Goal: Navigation & Orientation: Find specific page/section

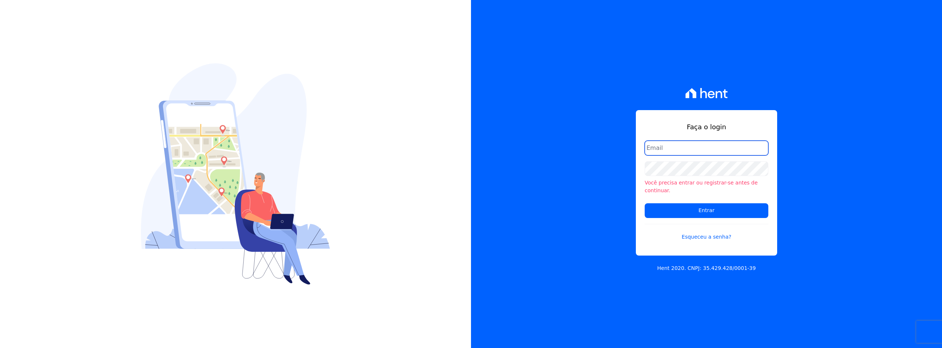
click at [683, 145] on input "email" at bounding box center [707, 148] width 124 height 15
click at [679, 150] on input "email" at bounding box center [707, 148] width 124 height 15
click at [664, 150] on input "email" at bounding box center [707, 148] width 124 height 15
type input "[PERSON_NAME][EMAIL_ADDRESS][DOMAIN_NAME]"
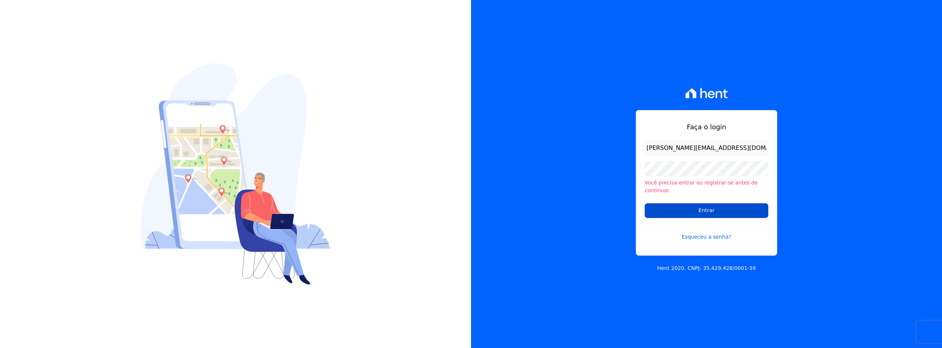
click at [713, 203] on input "Entrar" at bounding box center [707, 210] width 124 height 15
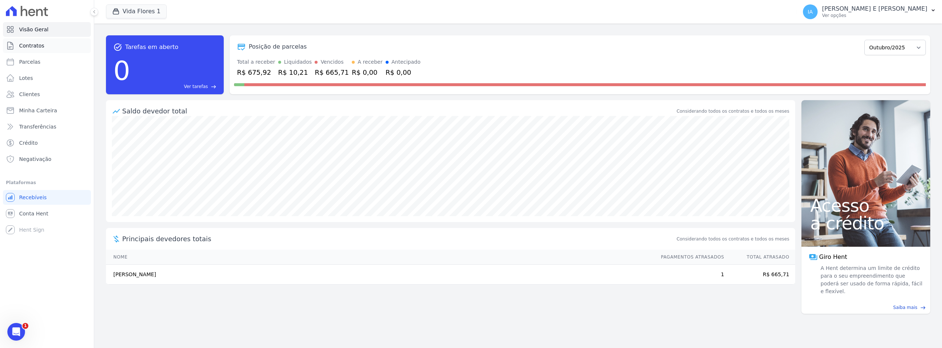
click at [25, 48] on span "Contratos" at bounding box center [31, 45] width 25 height 7
